Goal: Task Accomplishment & Management: Use online tool/utility

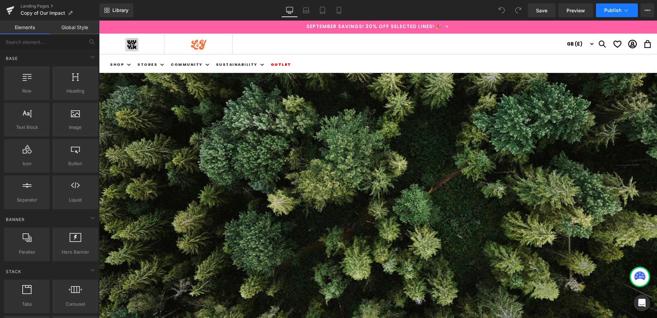
click at [627, 10] on icon at bounding box center [627, 10] width 4 height 2
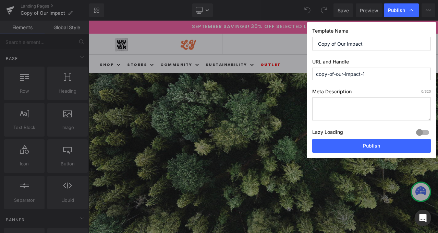
drag, startPoint x: 337, startPoint y: 74, endPoint x: 294, endPoint y: 71, distance: 43.7
click at [294, 71] on div "Publish Template Name Copy of Our Impact URL and Handle copy-of-our-impact-1 Me…" at bounding box center [219, 116] width 438 height 233
click at [355, 74] on input "our-impact-1" at bounding box center [371, 74] width 119 height 13
type input "our-impact"
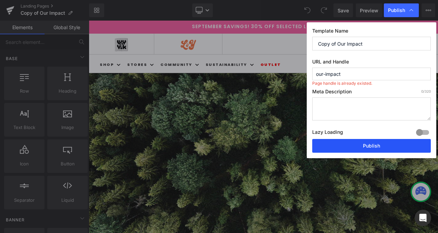
click at [371, 146] on button "Publish" at bounding box center [371, 146] width 119 height 14
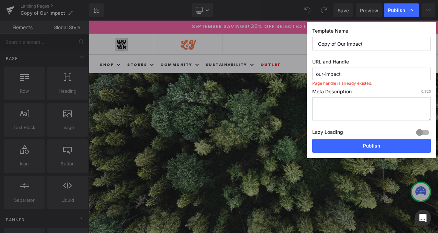
click at [350, 72] on input "our-impact" at bounding box center [371, 74] width 119 height 13
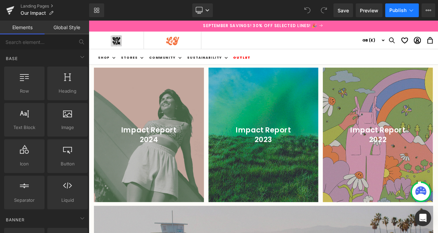
click at [413, 11] on icon at bounding box center [411, 10] width 7 height 7
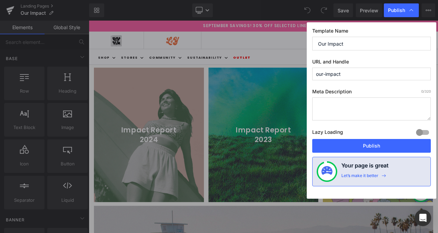
click at [349, 71] on input "our-impact" at bounding box center [371, 74] width 119 height 13
type input "our-impact-old"
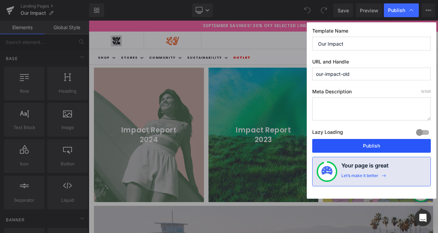
click at [374, 146] on button "Publish" at bounding box center [371, 146] width 119 height 14
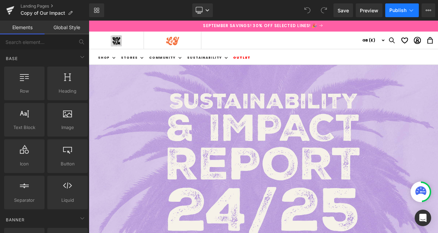
click at [411, 11] on icon at bounding box center [412, 10] width 4 height 2
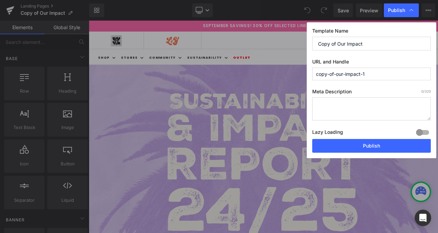
drag, startPoint x: 381, startPoint y: 73, endPoint x: 284, endPoint y: 72, distance: 97.4
click at [284, 72] on div "Publish Template Name Copy of Our Impact URL and Handle copy-of-our-impact-1 Me…" at bounding box center [219, 116] width 438 height 233
click at [373, 72] on input "copy-of-our-impact-1" at bounding box center [371, 74] width 119 height 13
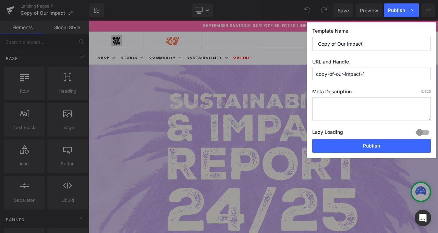
click at [373, 72] on input "copy-of-our-impact-1" at bounding box center [371, 74] width 119 height 13
drag, startPoint x: 337, startPoint y: 73, endPoint x: 287, endPoint y: 73, distance: 50.1
click at [287, 73] on div "Publish Template Name Copy of Our Impact URL and Handle copy-of-our-impact Page…" at bounding box center [219, 116] width 438 height 233
type input "our-impact"
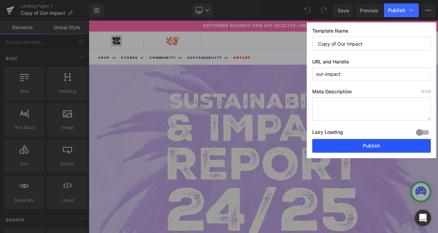
click at [369, 145] on button "Publish" at bounding box center [371, 146] width 119 height 14
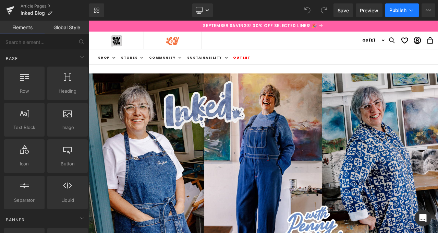
click at [412, 12] on icon at bounding box center [411, 10] width 7 height 7
click at [30, 5] on link "Article Pages" at bounding box center [55, 5] width 69 height 5
